Goal: Find contact information: Find contact information

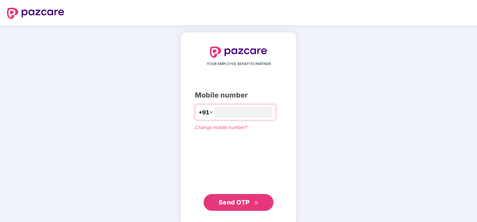
type input "**********"
click at [241, 198] on span "Send OTP" at bounding box center [238, 202] width 40 height 10
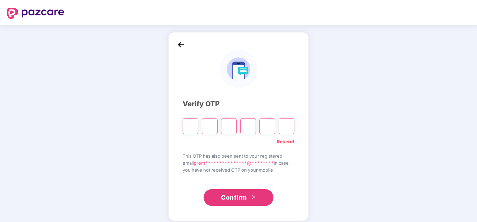
type input "*"
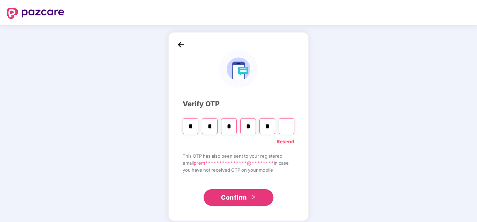
type input "*"
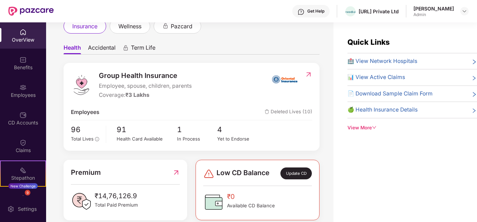
scroll to position [28, 0]
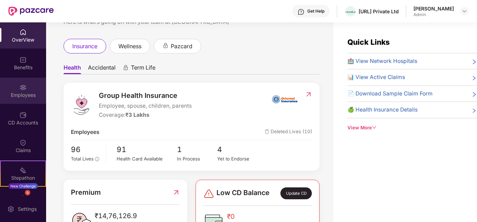
click at [26, 86] on img at bounding box center [23, 87] width 7 height 7
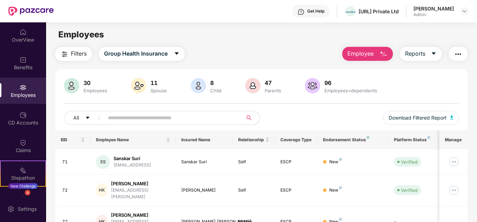
click at [123, 124] on span at bounding box center [170, 118] width 143 height 14
click at [453, 163] on img at bounding box center [453, 161] width 11 height 11
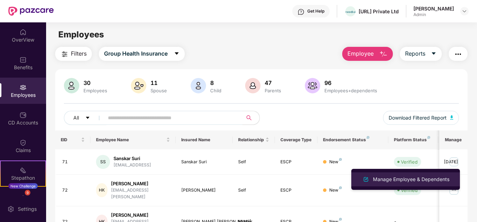
click at [437, 177] on div "Manage Employee & Dependents" at bounding box center [410, 179] width 79 height 8
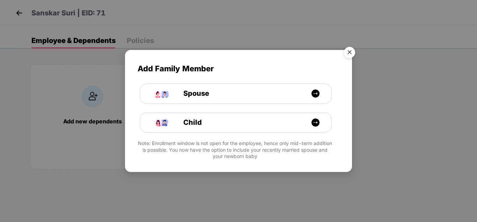
click at [349, 53] on img "Close" at bounding box center [350, 54] width 20 height 20
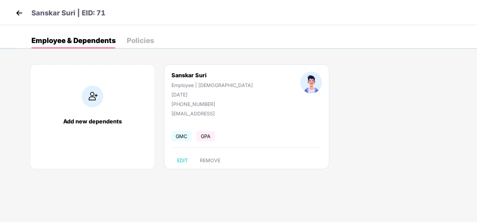
click at [99, 96] on img at bounding box center [93, 96] width 22 height 22
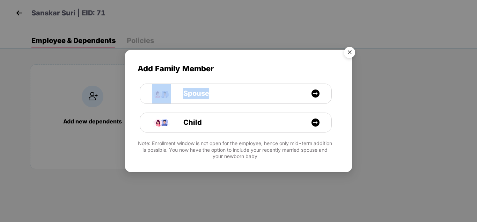
drag, startPoint x: 286, startPoint y: 90, endPoint x: 349, endPoint y: 55, distance: 71.6
click at [352, 64] on div "Add Family Member Spouse Child Note: Enrollment window is not open for the empl…" at bounding box center [238, 111] width 477 height 222
click at [349, 50] on img "Close" at bounding box center [350, 54] width 20 height 20
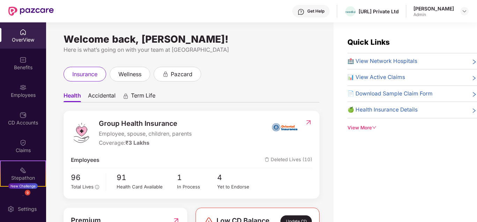
click at [307, 12] on div "Get Help" at bounding box center [315, 11] width 17 height 6
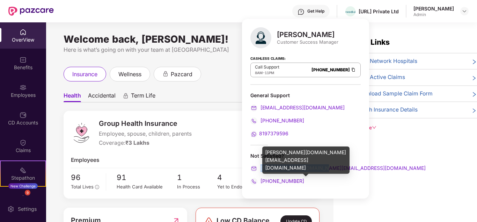
drag, startPoint x: 321, startPoint y: 170, endPoint x: 260, endPoint y: 171, distance: 61.1
click at [260, 171] on div "[PERSON_NAME][DOMAIN_NAME][EMAIL_ADDRESS][DOMAIN_NAME]" at bounding box center [305, 168] width 110 height 8
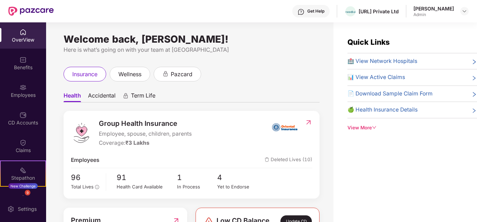
click at [307, 13] on div "Get Help" at bounding box center [315, 11] width 17 height 6
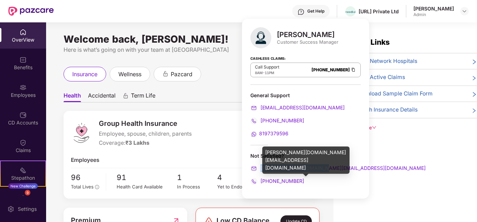
drag, startPoint x: 323, startPoint y: 169, endPoint x: 261, endPoint y: 171, distance: 61.8
click at [261, 171] on div "srivani.mv@pazcare.com" at bounding box center [305, 168] width 110 height 8
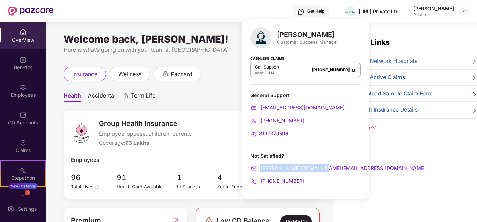
copy span "srivani.mv@pazcare.com"
